Goal: Transaction & Acquisition: Purchase product/service

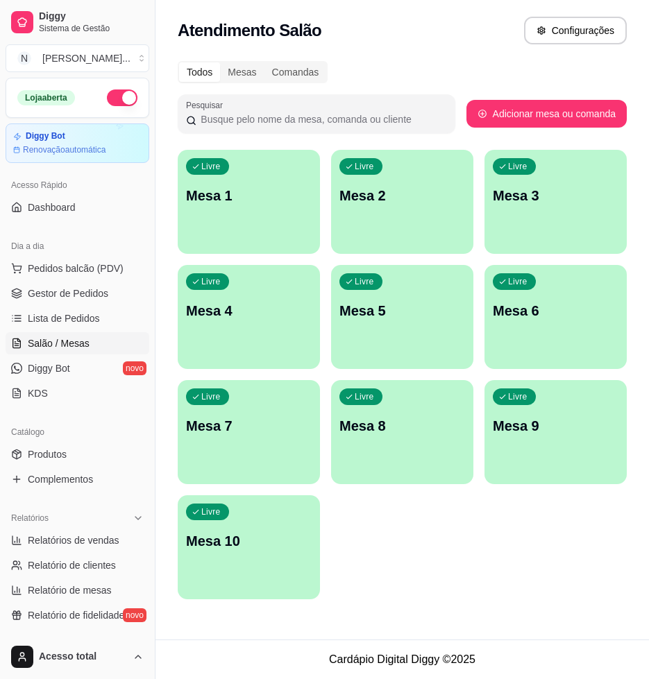
click at [241, 213] on div "Livre Mesa 1" at bounding box center [249, 193] width 142 height 87
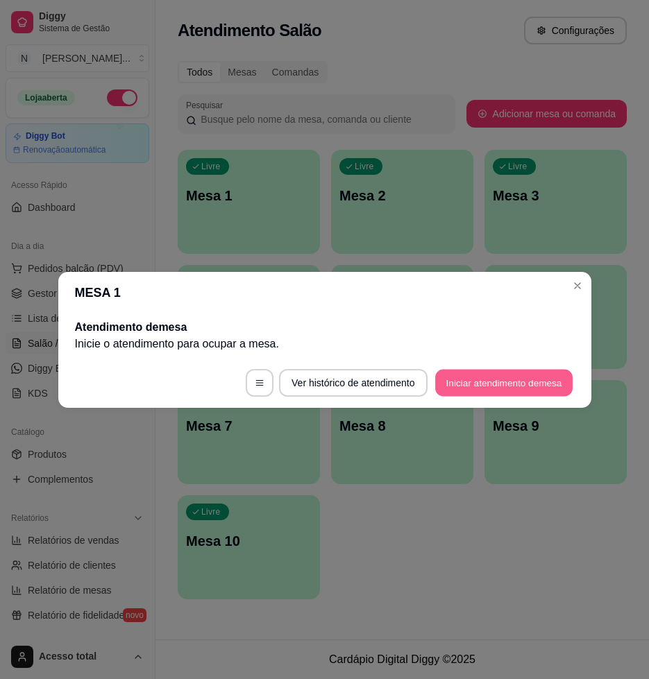
click at [518, 387] on button "Iniciar atendimento de mesa" at bounding box center [503, 382] width 137 height 27
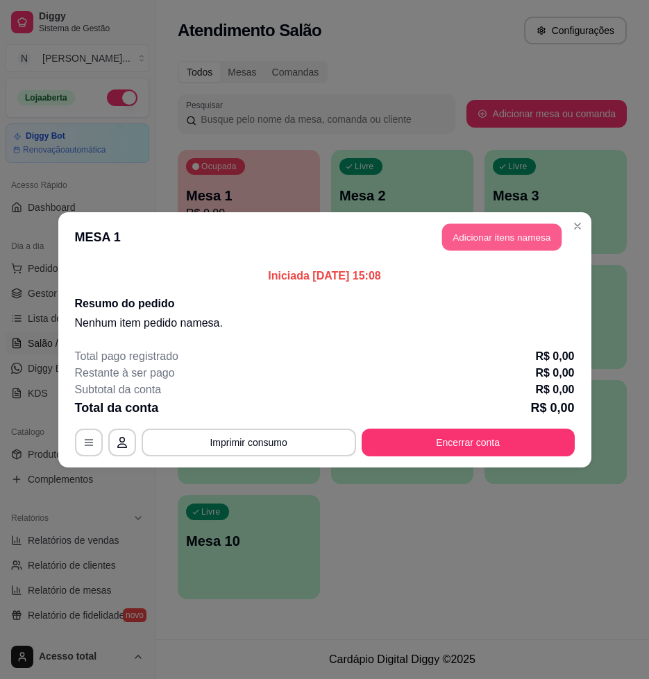
click at [499, 246] on button "Adicionar itens na mesa" at bounding box center [501, 236] width 119 height 27
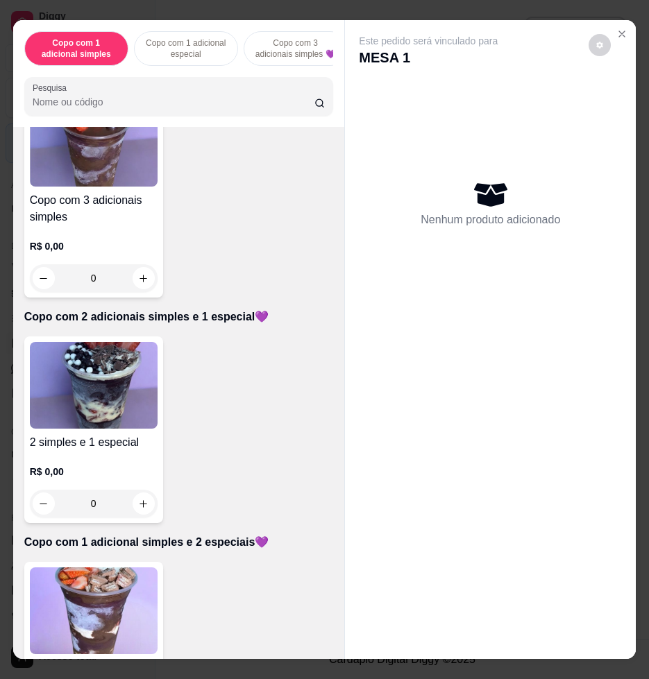
scroll to position [694, 0]
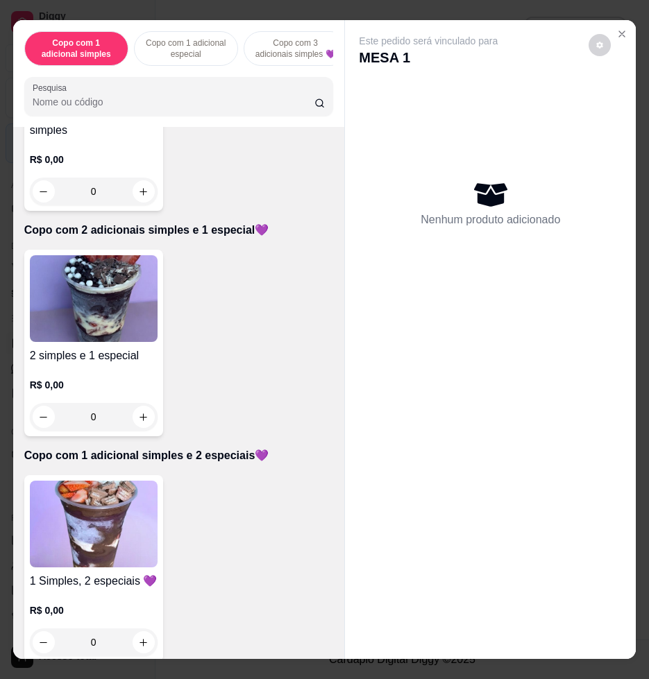
click at [122, 330] on img at bounding box center [94, 298] width 128 height 87
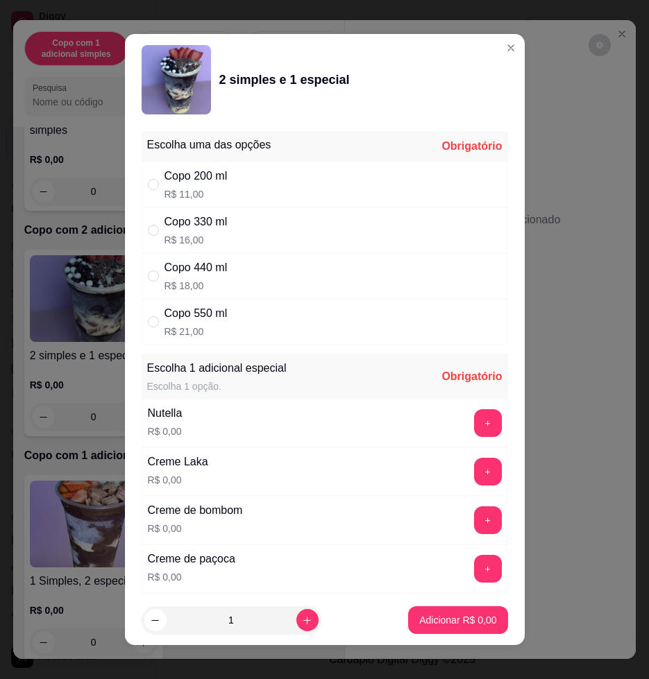
click at [293, 229] on div "Copo 330 ml R$ 16,00" at bounding box center [325, 231] width 366 height 46
radio input "true"
click at [474, 464] on button "+" at bounding box center [488, 472] width 28 height 28
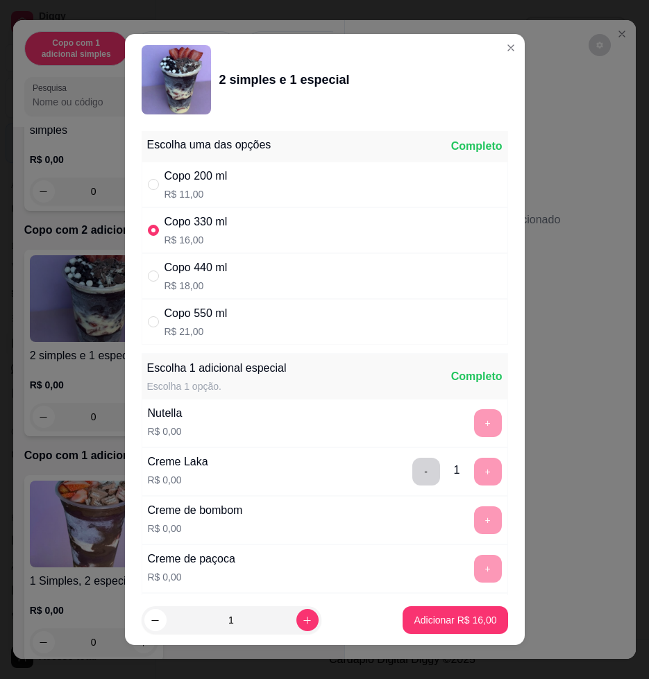
scroll to position [10, 0]
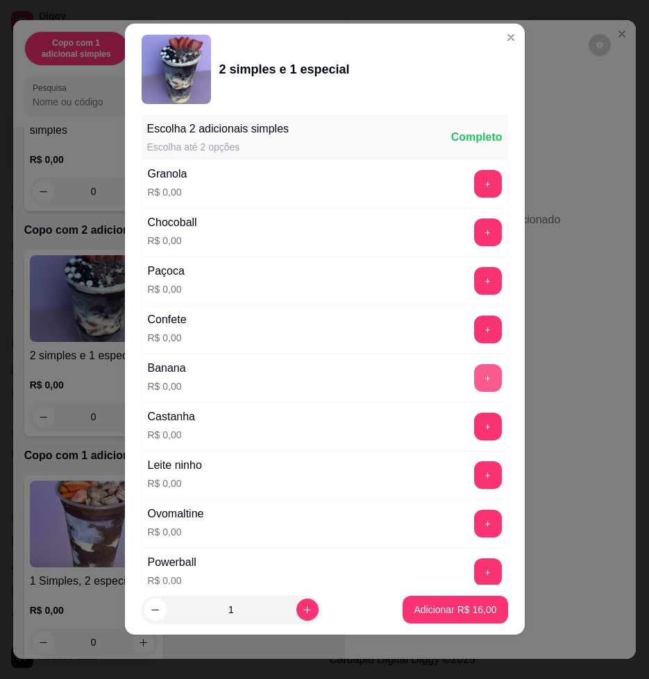
click at [474, 373] on button "+" at bounding box center [488, 378] width 28 height 28
click at [474, 283] on button "+" at bounding box center [487, 281] width 27 height 27
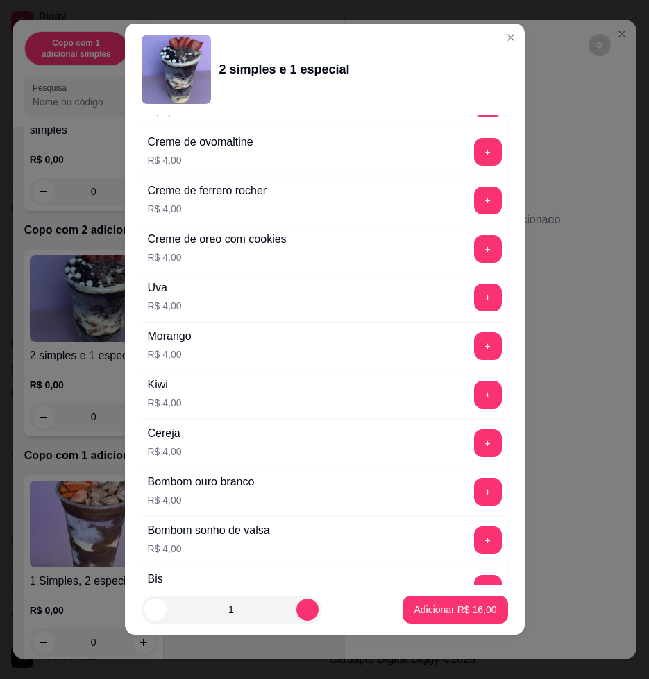
scroll to position [3442, 0]
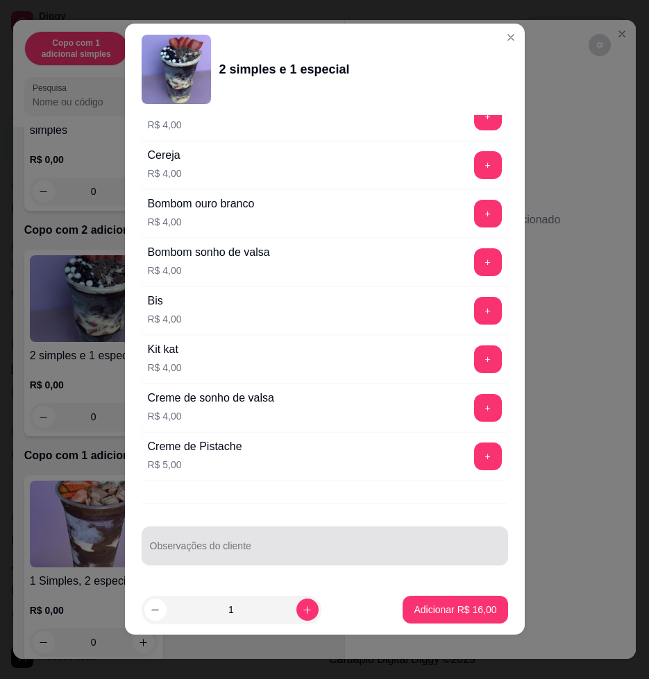
click at [361, 541] on div at bounding box center [325, 546] width 350 height 28
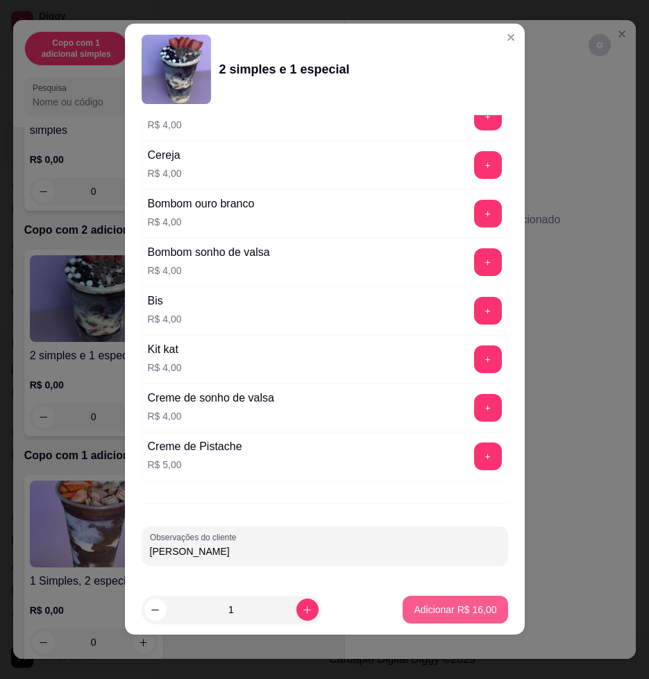
type input "[PERSON_NAME]"
click at [443, 614] on p "Adicionar R$ 16,00" at bounding box center [455, 610] width 83 height 14
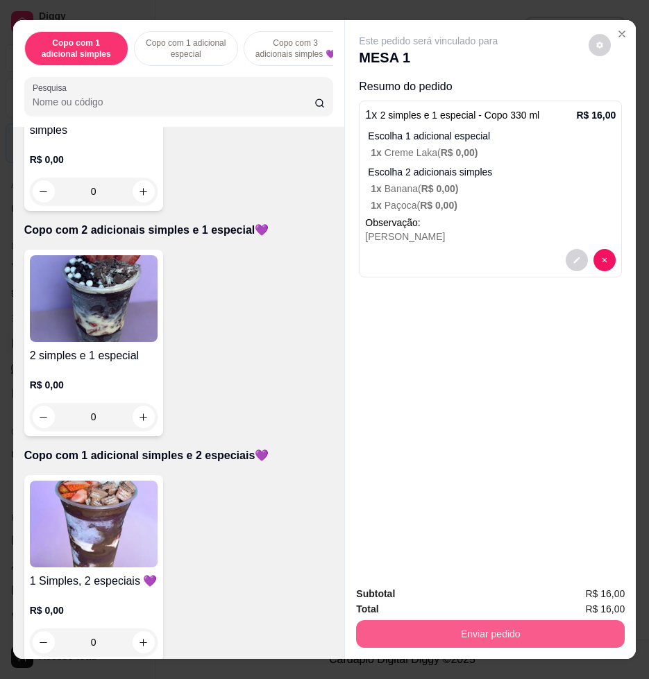
click at [415, 634] on button "Enviar pedido" at bounding box center [490, 634] width 269 height 28
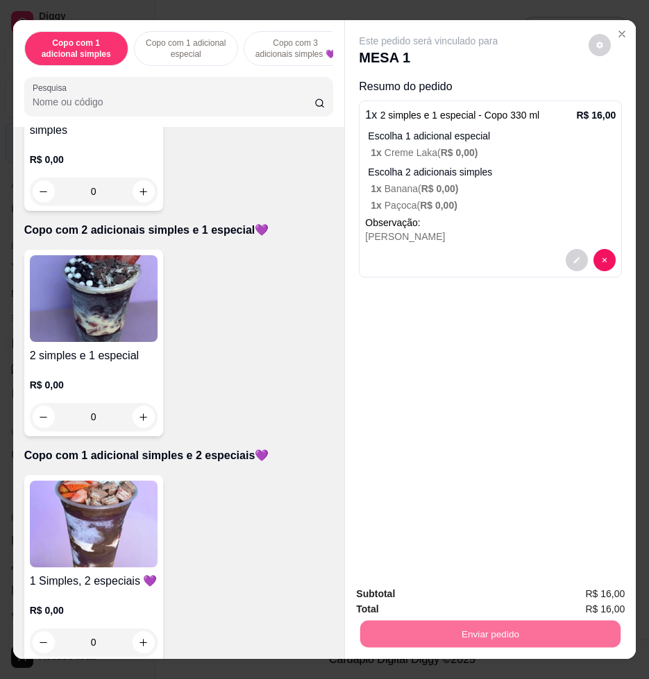
click at [439, 598] on button "Não registrar e enviar pedido" at bounding box center [443, 593] width 144 height 26
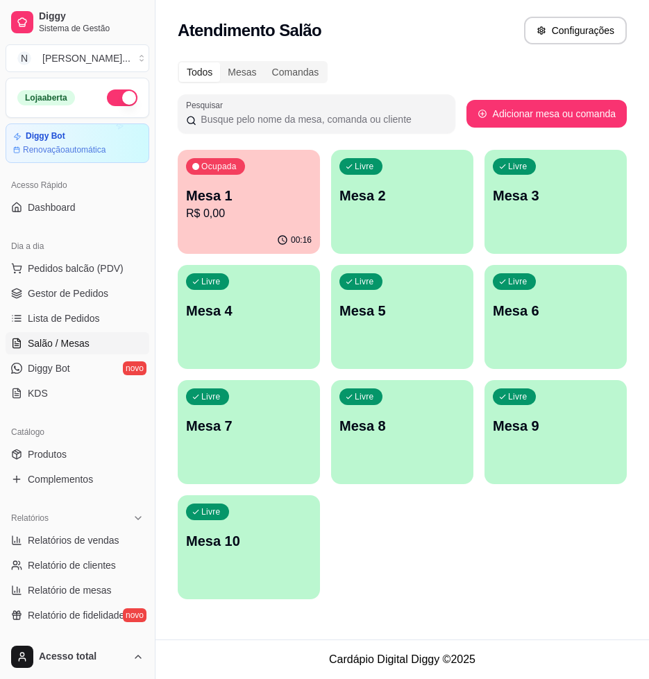
click at [453, 223] on div "Livre Mesa 2" at bounding box center [402, 193] width 142 height 87
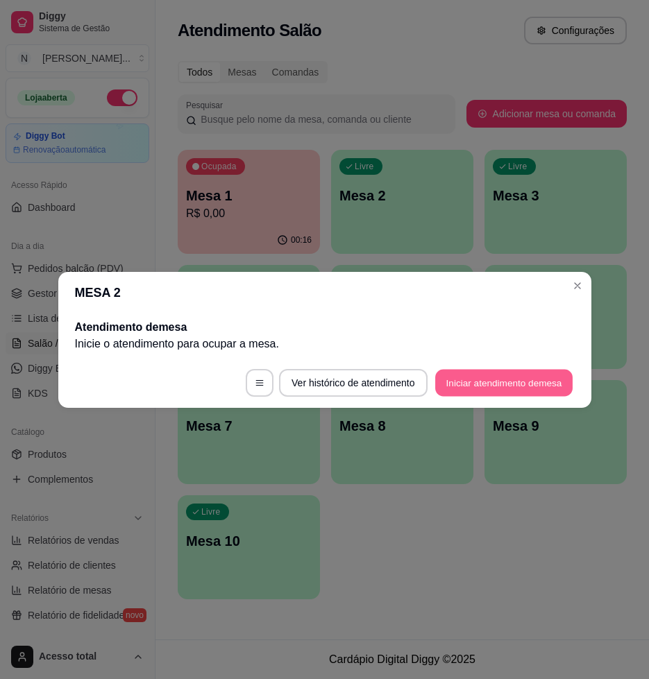
click at [529, 376] on button "Iniciar atendimento de mesa" at bounding box center [503, 382] width 137 height 27
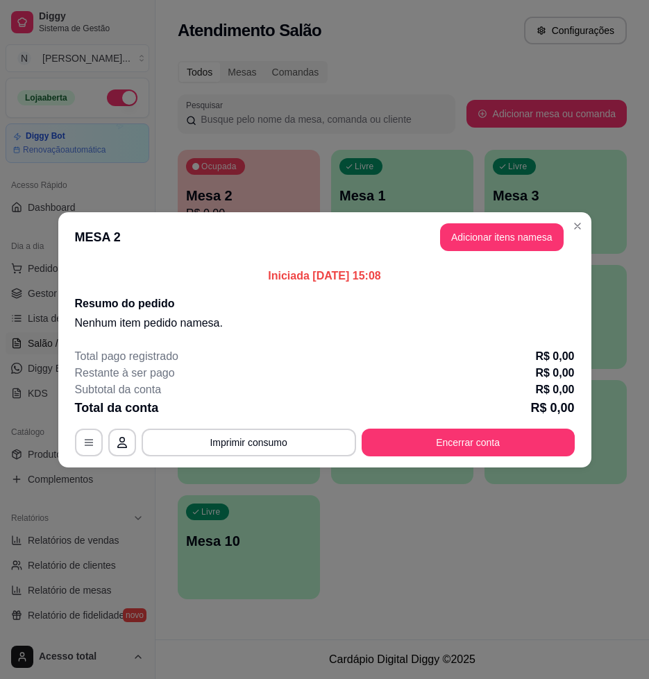
click at [516, 221] on header "MESA 2 Adicionar itens na mesa" at bounding box center [324, 237] width 533 height 50
click at [516, 233] on button "Adicionar itens na mesa" at bounding box center [502, 237] width 124 height 28
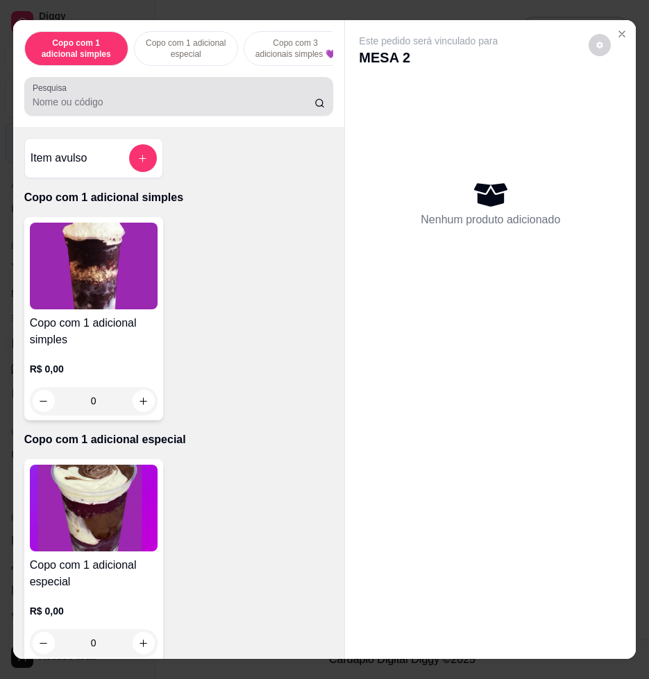
drag, startPoint x: 215, startPoint y: 97, endPoint x: 208, endPoint y: 95, distance: 7.9
click at [215, 98] on div at bounding box center [179, 97] width 293 height 28
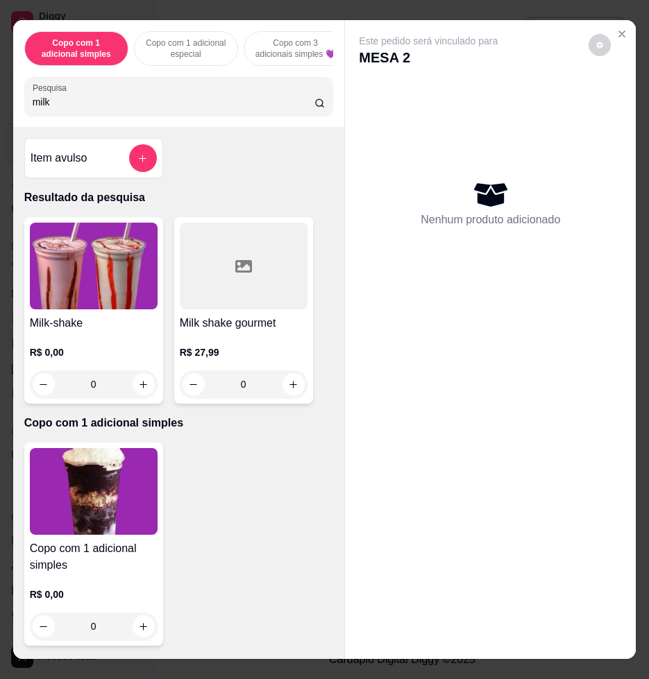
type input "milk"
click at [92, 273] on img at bounding box center [94, 266] width 128 height 87
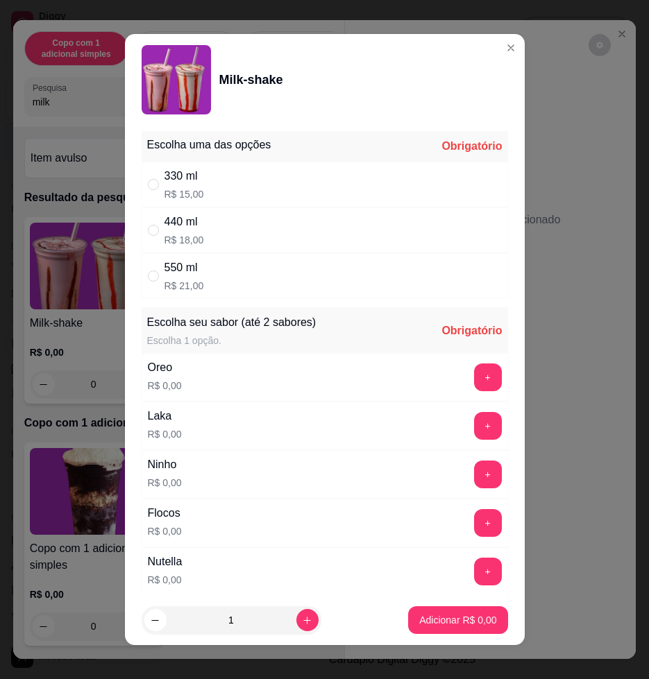
scroll to position [260, 0]
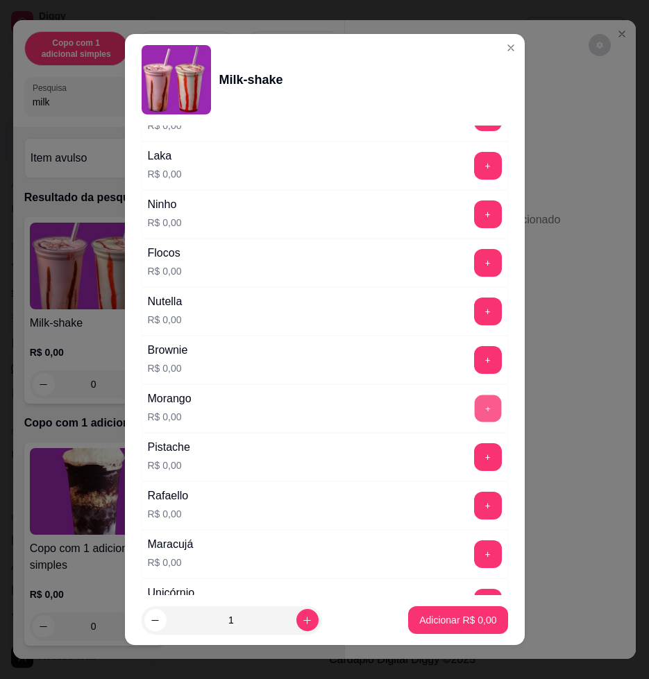
click at [474, 413] on button "+" at bounding box center [487, 409] width 27 height 27
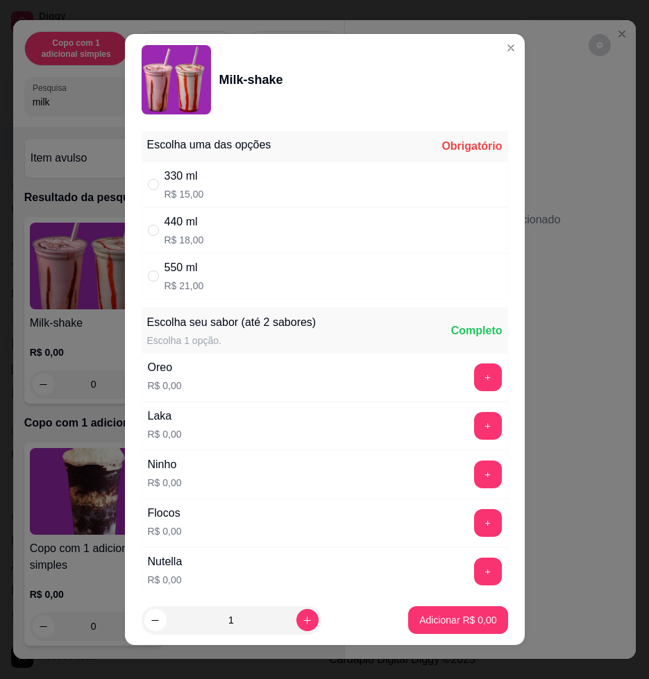
click at [340, 169] on div "330 ml R$ 15,00" at bounding box center [325, 185] width 366 height 46
radio input "true"
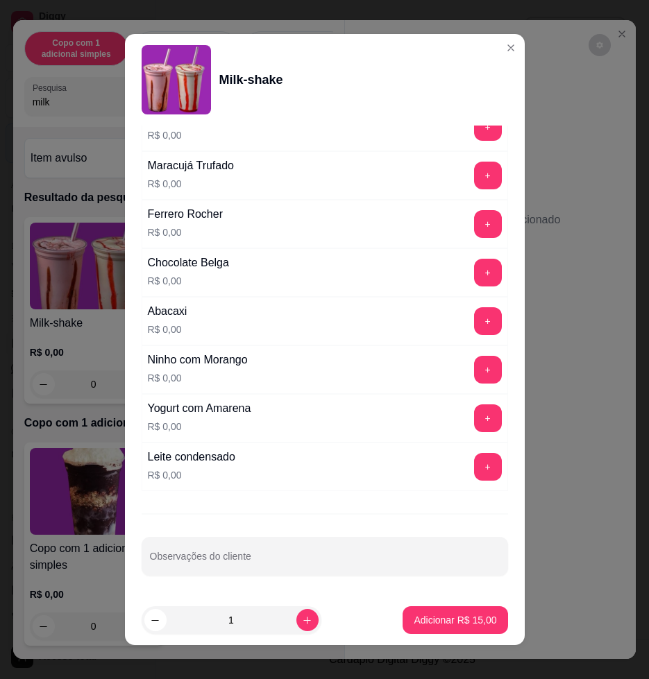
scroll to position [10, 0]
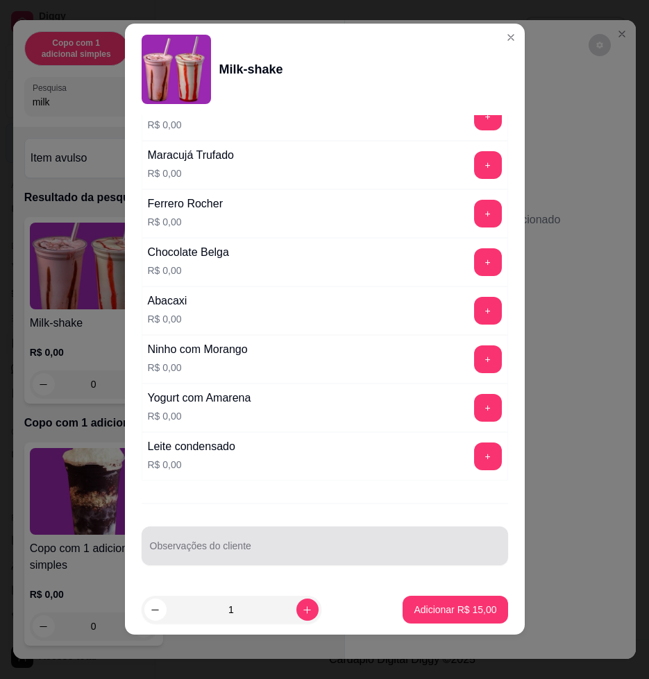
click at [344, 535] on div at bounding box center [325, 546] width 350 height 28
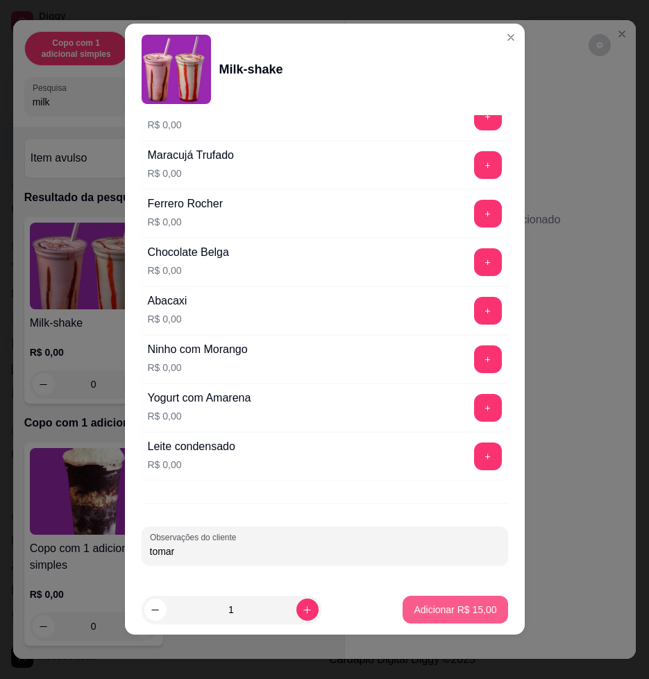
type input "tomar"
click at [418, 601] on button "Adicionar R$ 15,00" at bounding box center [456, 610] width 102 height 27
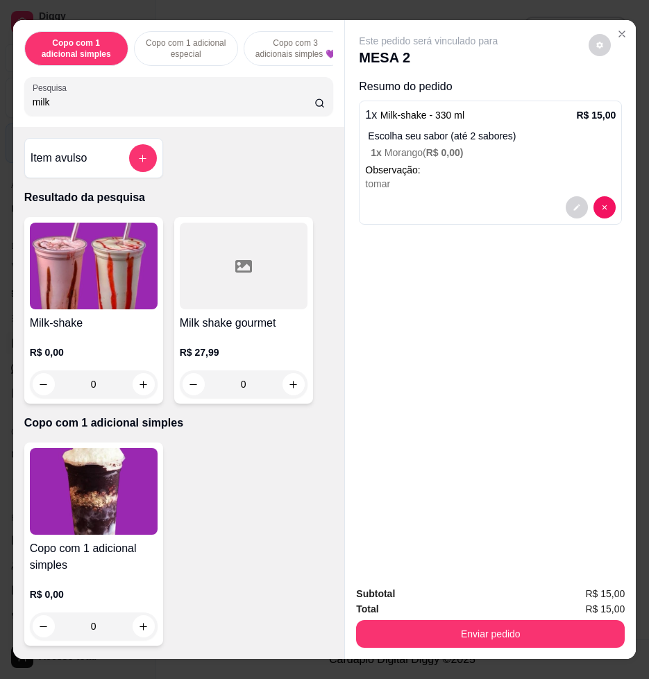
click at [124, 308] on img at bounding box center [94, 266] width 128 height 87
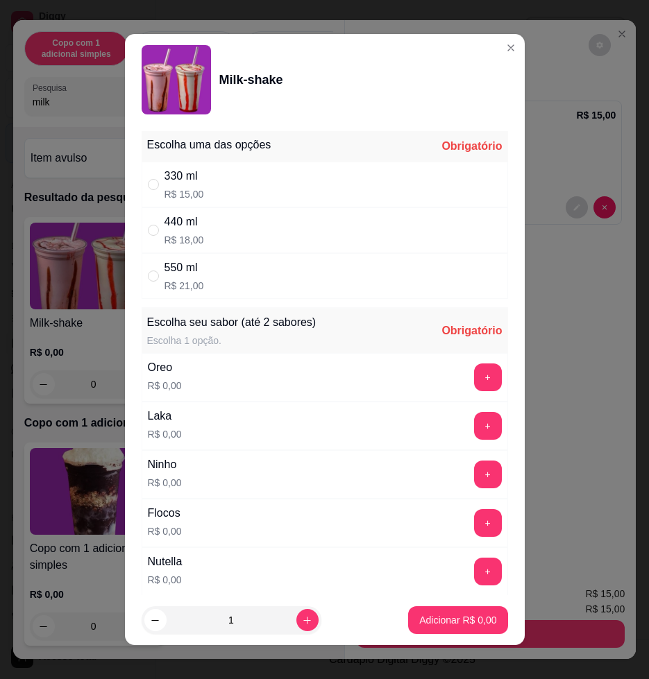
click at [320, 193] on div "330 ml R$ 15,00" at bounding box center [325, 185] width 366 height 46
radio input "true"
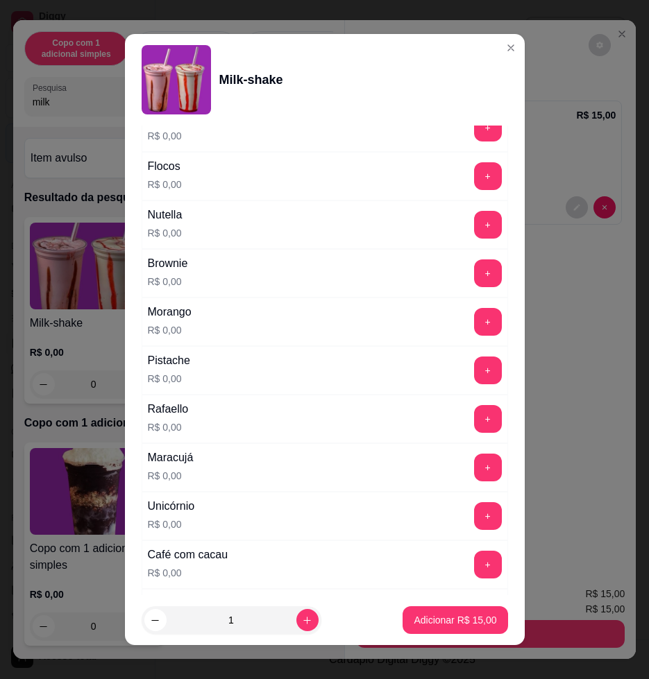
scroll to position [87, 0]
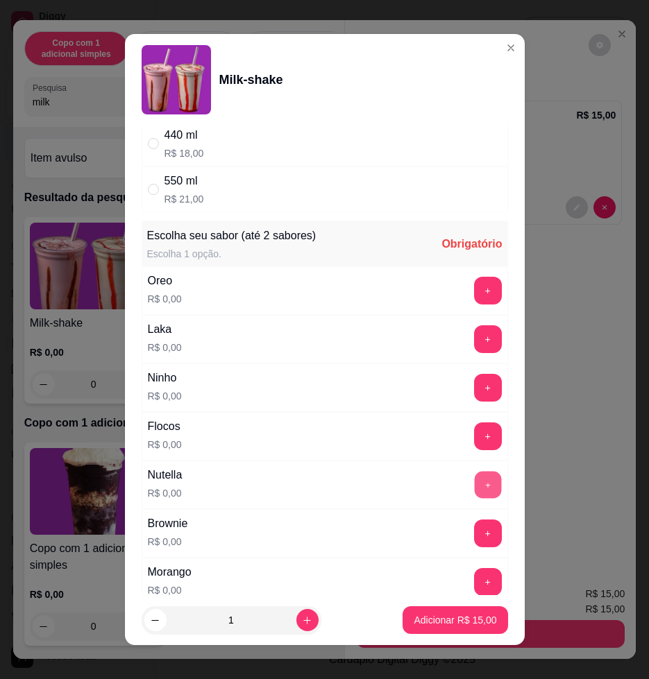
click at [474, 483] on button "+" at bounding box center [487, 485] width 27 height 27
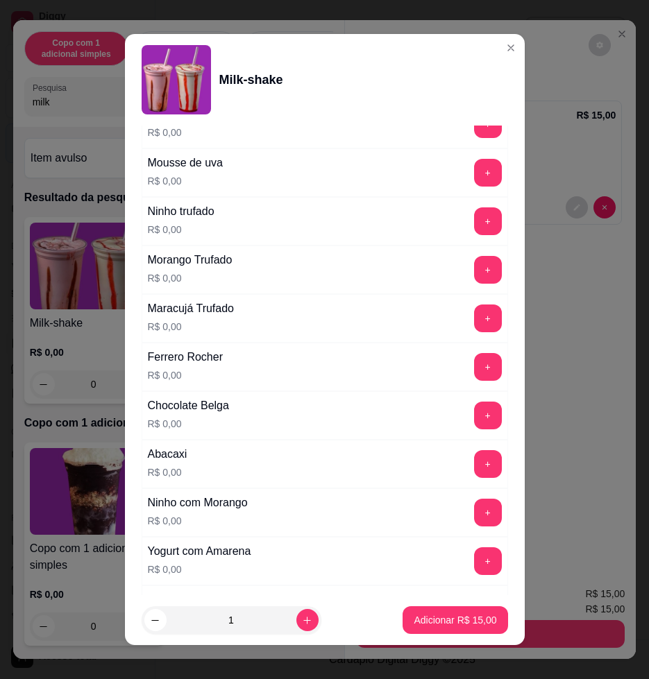
scroll to position [1271, 0]
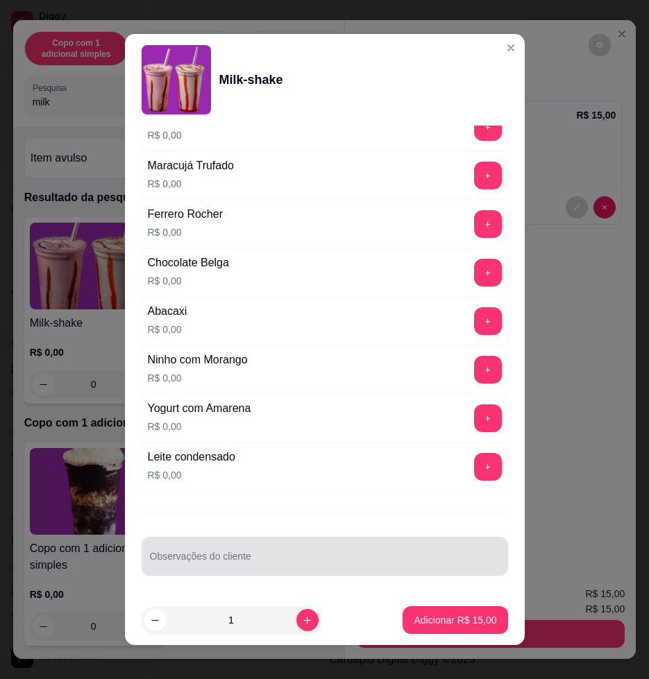
click at [305, 553] on div at bounding box center [325, 557] width 350 height 28
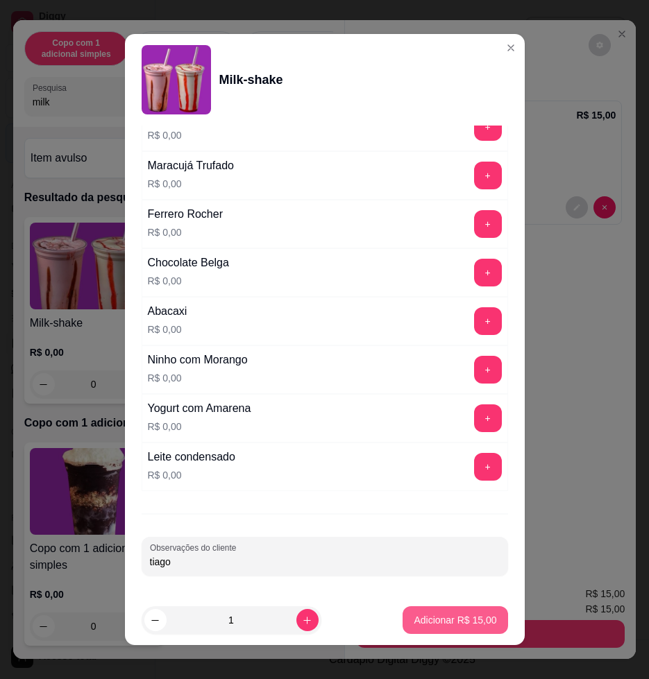
type input "tiago"
click at [458, 617] on p "Adicionar R$ 15,00" at bounding box center [455, 621] width 83 height 14
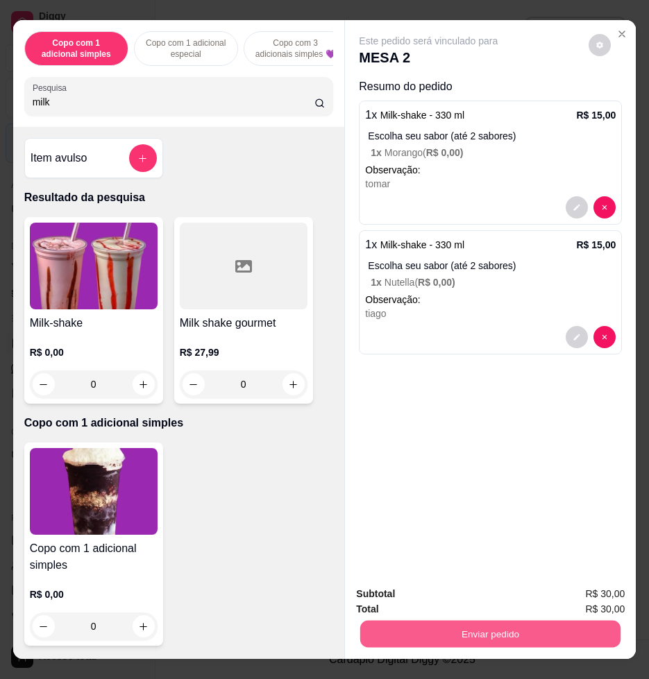
click at [464, 620] on button "Enviar pedido" at bounding box center [490, 633] width 260 height 27
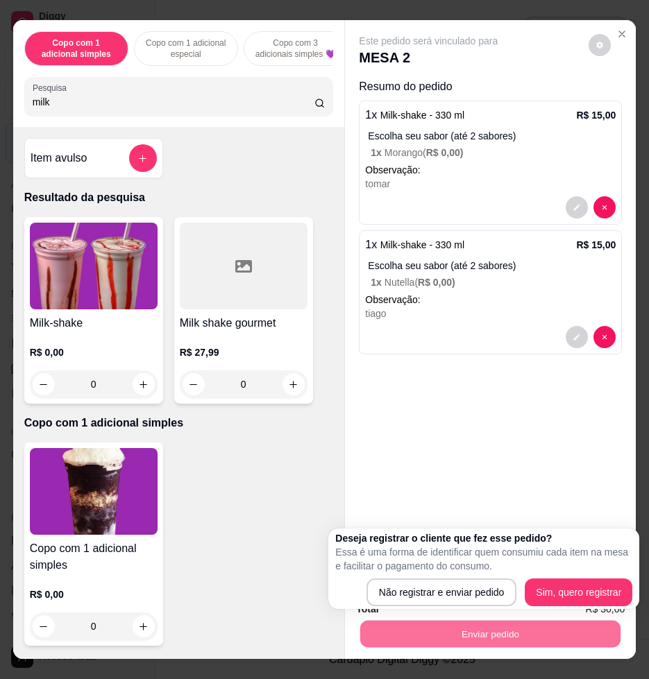
click at [422, 575] on div "Deseja registrar o cliente que fez esse pedido? Essa é uma forma de identificar…" at bounding box center [483, 569] width 297 height 75
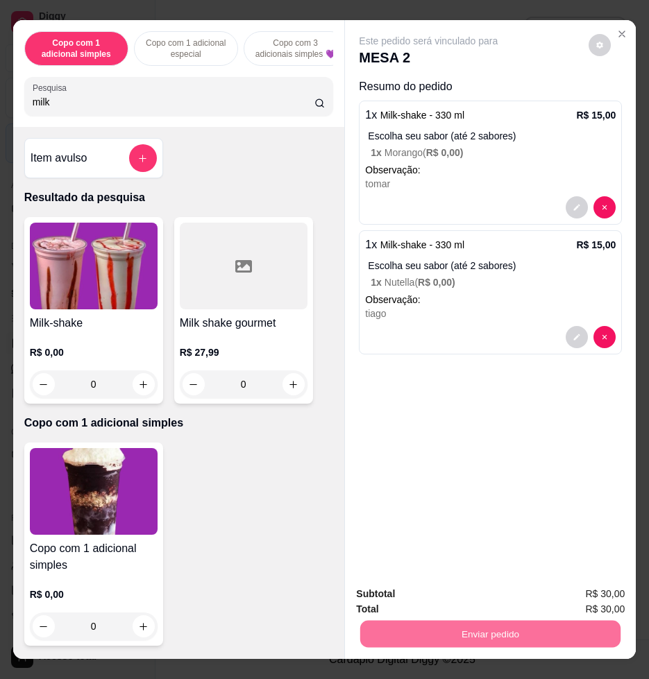
click at [423, 588] on button "Não registrar e enviar pedido" at bounding box center [443, 593] width 144 height 26
